Goal: Transaction & Acquisition: Purchase product/service

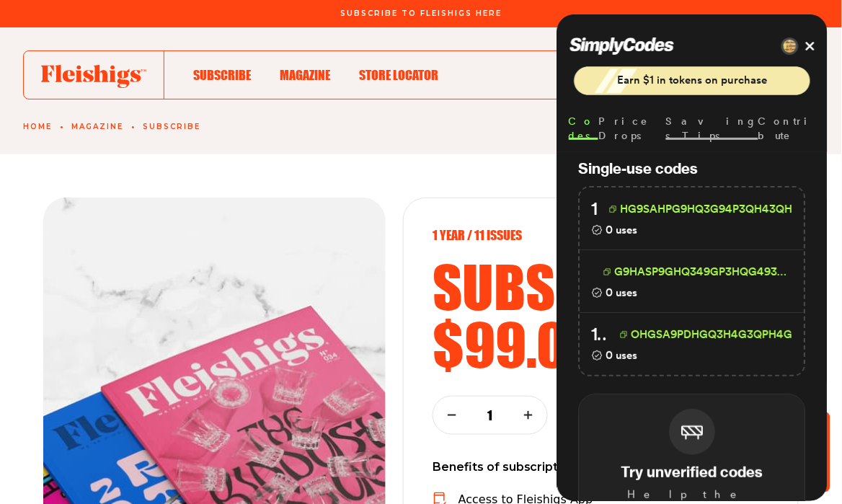
click at [737, 113] on li "Savings Tips" at bounding box center [712, 120] width 92 height 37
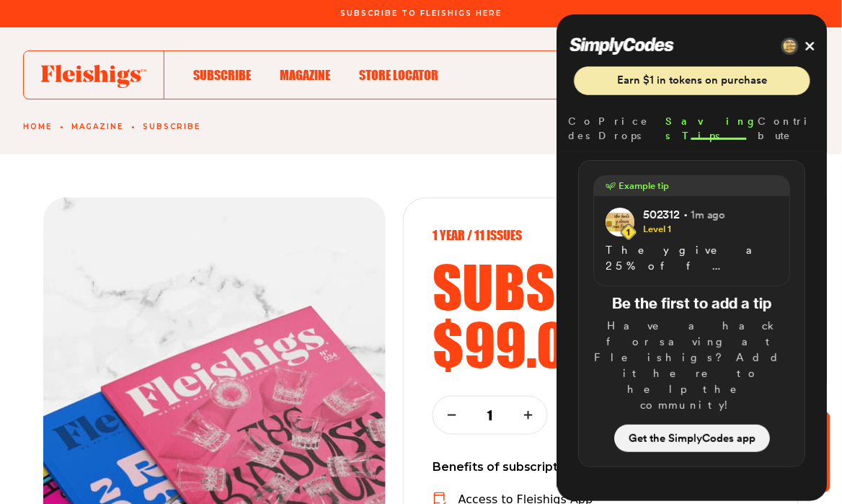
click at [676, 425] on link "Get the SimplyCodes app" at bounding box center [693, 438] width 156 height 27
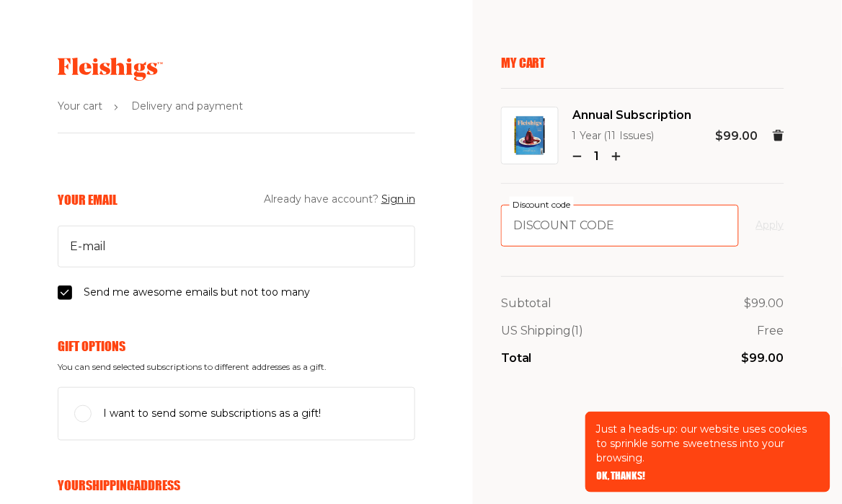
click at [544, 231] on input "Discount code" at bounding box center [620, 226] width 238 height 42
paste input "FARMFRESH"
type input "FARMFRESH"
click at [748, 223] on form "FARMFRESH Discount code Apply" at bounding box center [642, 226] width 283 height 42
click at [758, 226] on button "Apply" at bounding box center [770, 225] width 28 height 17
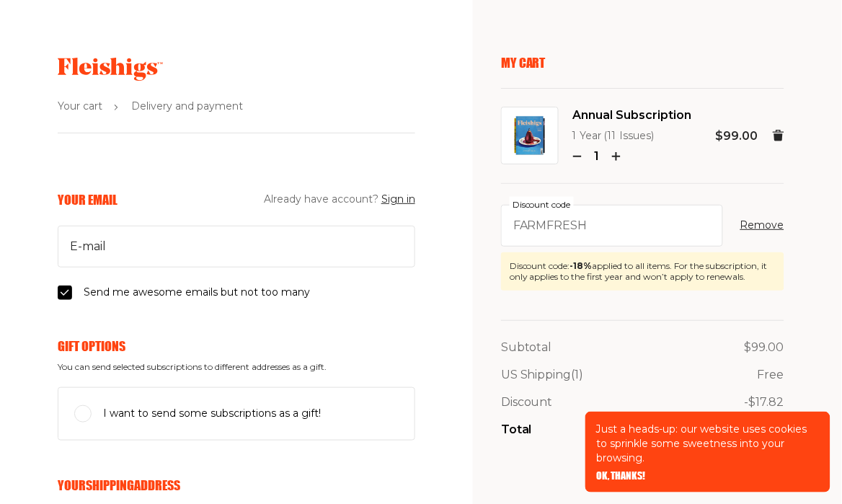
click at [617, 471] on span "OK, THANKS!" at bounding box center [621, 466] width 49 height 10
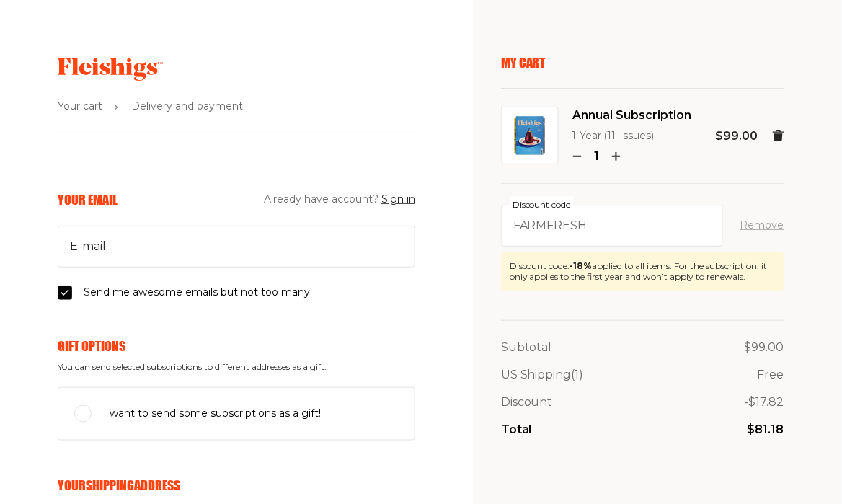
click at [767, 229] on button "Remove" at bounding box center [762, 225] width 44 height 17
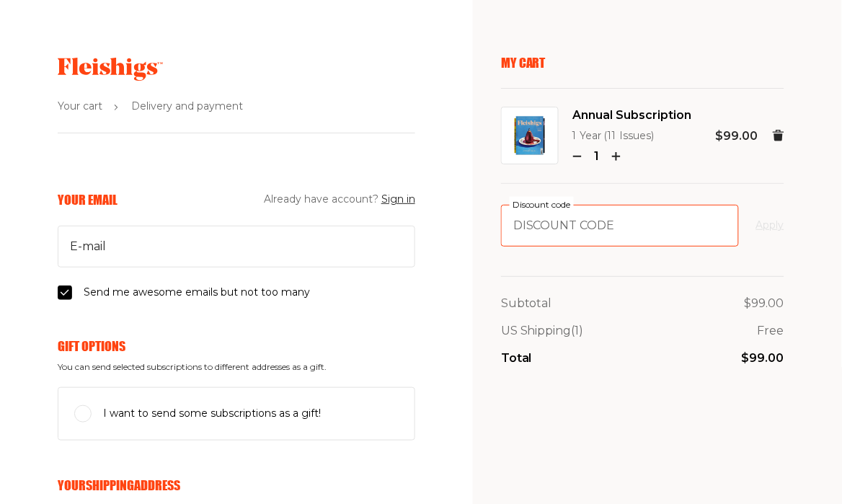
paste input "FARMFRESH"
type input "FARMFRESH"
click at [771, 229] on button "Apply" at bounding box center [770, 225] width 28 height 17
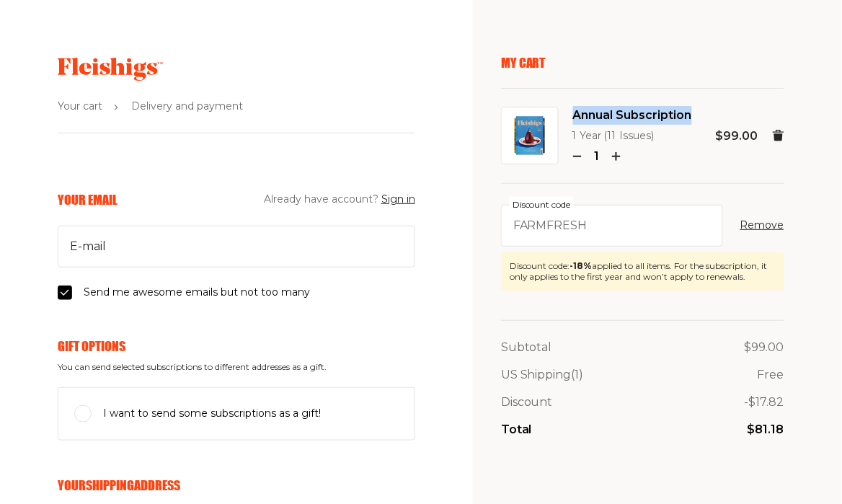
drag, startPoint x: 572, startPoint y: 115, endPoint x: 708, endPoint y: 114, distance: 136.3
click at [708, 114] on div "Annual Subscription 1 Year (11 Issues) 1 $99.00" at bounding box center [642, 136] width 283 height 61
copy span "Annual Subscription"
click at [604, 115] on span "Annual Subscription" at bounding box center [632, 115] width 119 height 19
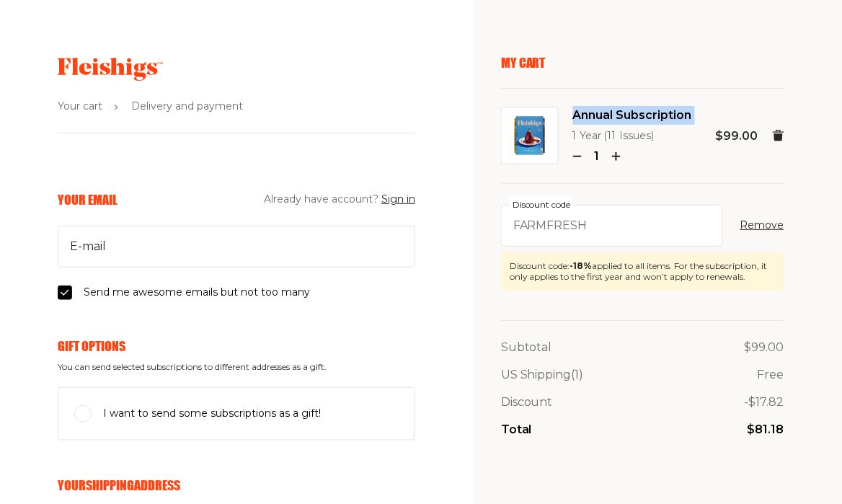
click at [604, 115] on span "Annual Subscription" at bounding box center [632, 115] width 119 height 19
